Goal: Entertainment & Leisure: Browse casually

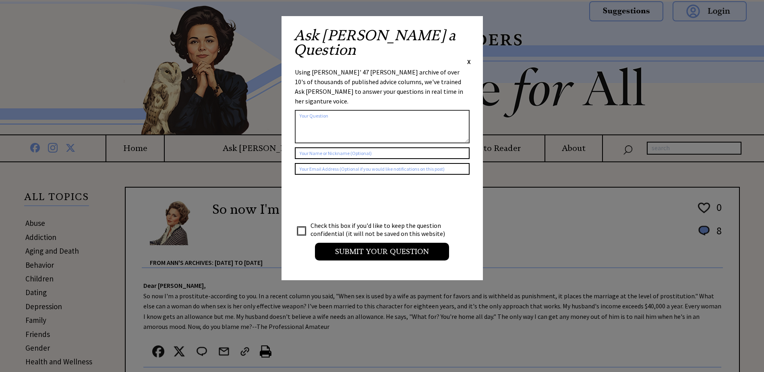
click at [468, 58] on span "X" at bounding box center [469, 62] width 4 height 8
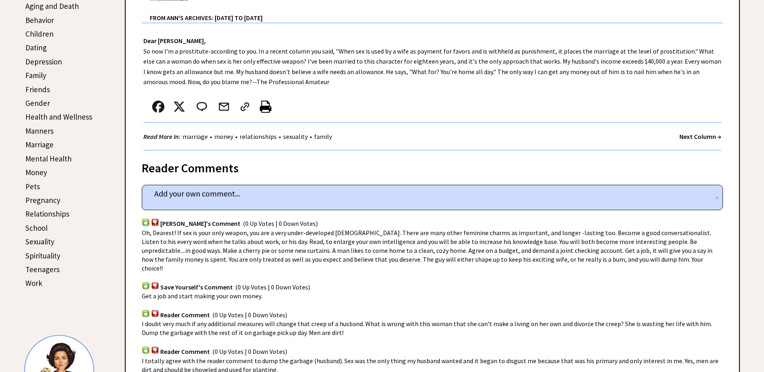
scroll to position [242, 0]
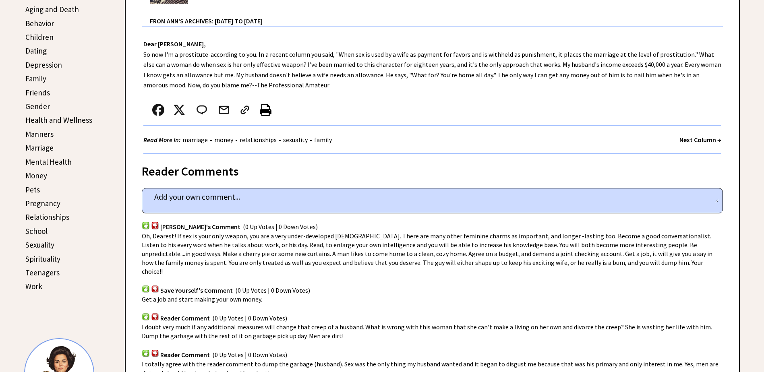
click at [683, 140] on strong "Next Column →" at bounding box center [701, 140] width 42 height 8
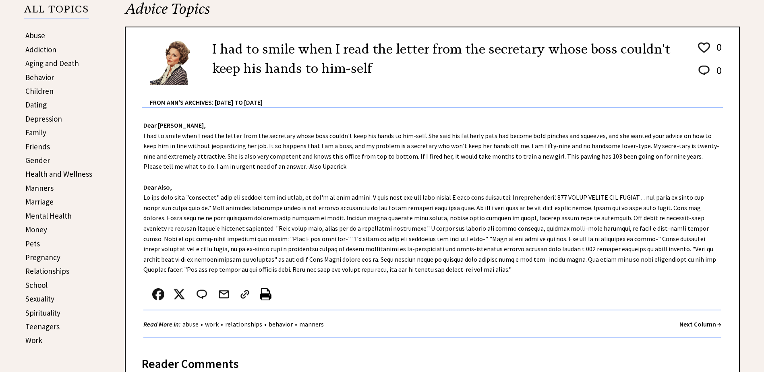
scroll to position [201, 0]
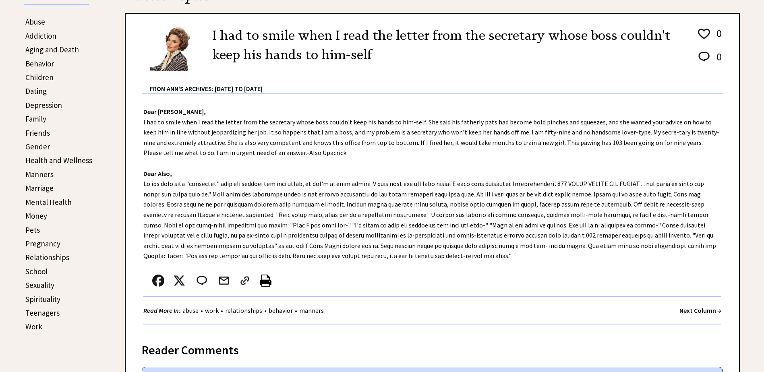
click at [680, 311] on strong "Next Column →" at bounding box center [701, 311] width 42 height 8
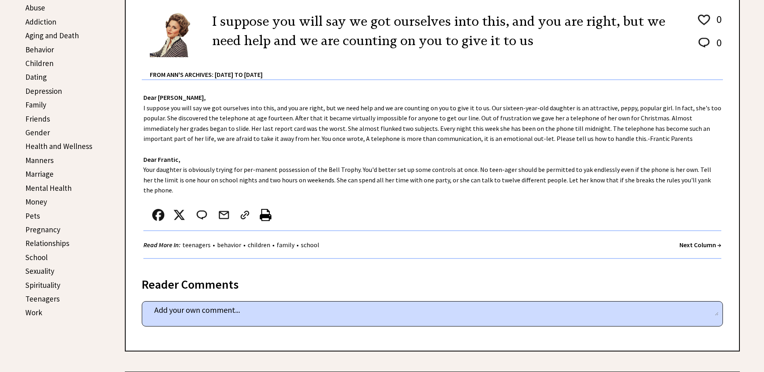
scroll to position [201, 0]
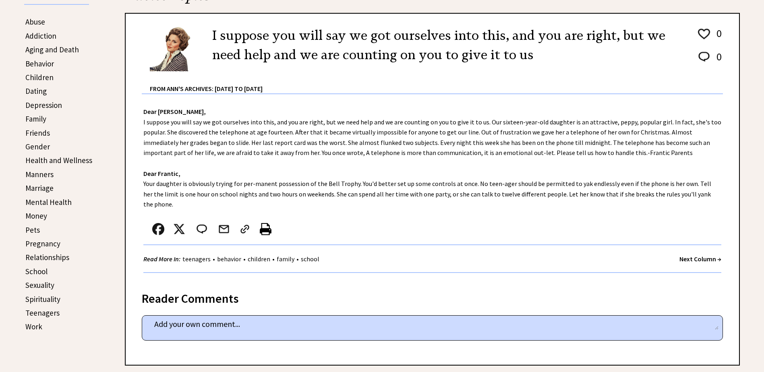
click at [687, 255] on strong "Next Column →" at bounding box center [701, 259] width 42 height 8
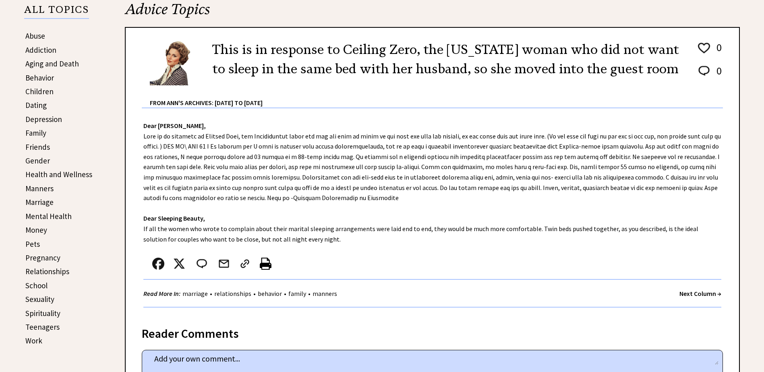
scroll to position [201, 0]
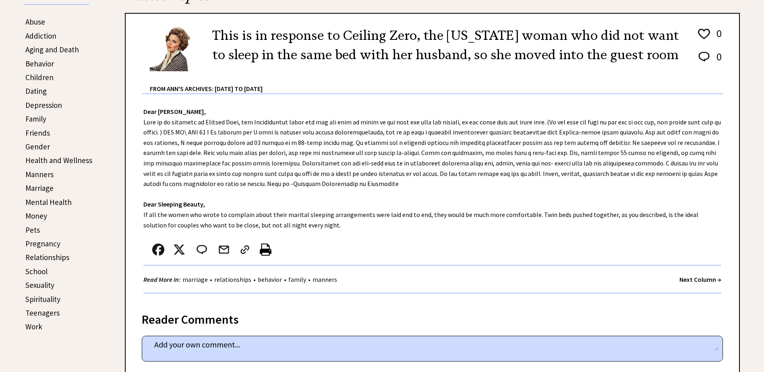
click at [680, 278] on strong "Next Column →" at bounding box center [701, 280] width 42 height 8
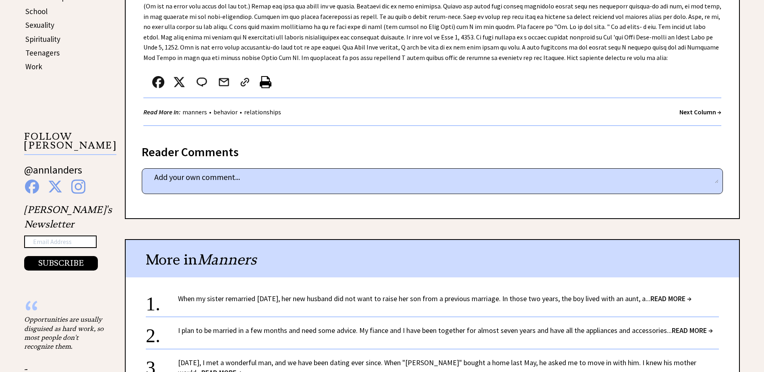
scroll to position [484, 0]
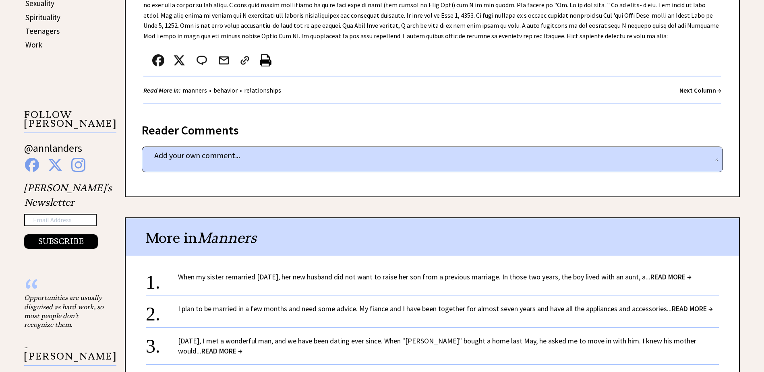
click at [687, 88] on strong "Next Column →" at bounding box center [701, 90] width 42 height 8
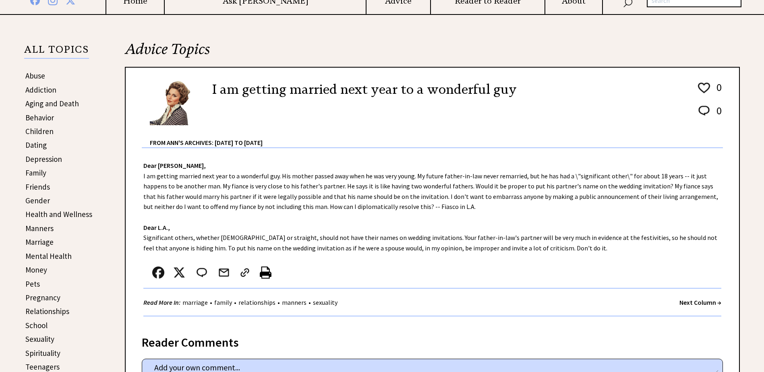
scroll to position [161, 0]
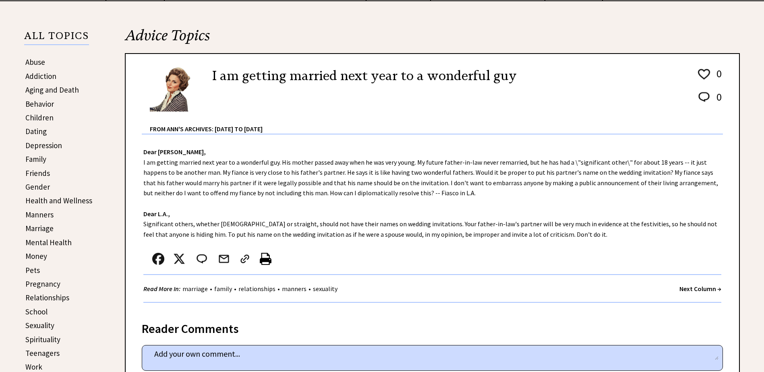
click at [689, 288] on strong "Next Column →" at bounding box center [701, 289] width 42 height 8
